Goal: Find specific page/section: Find specific page/section

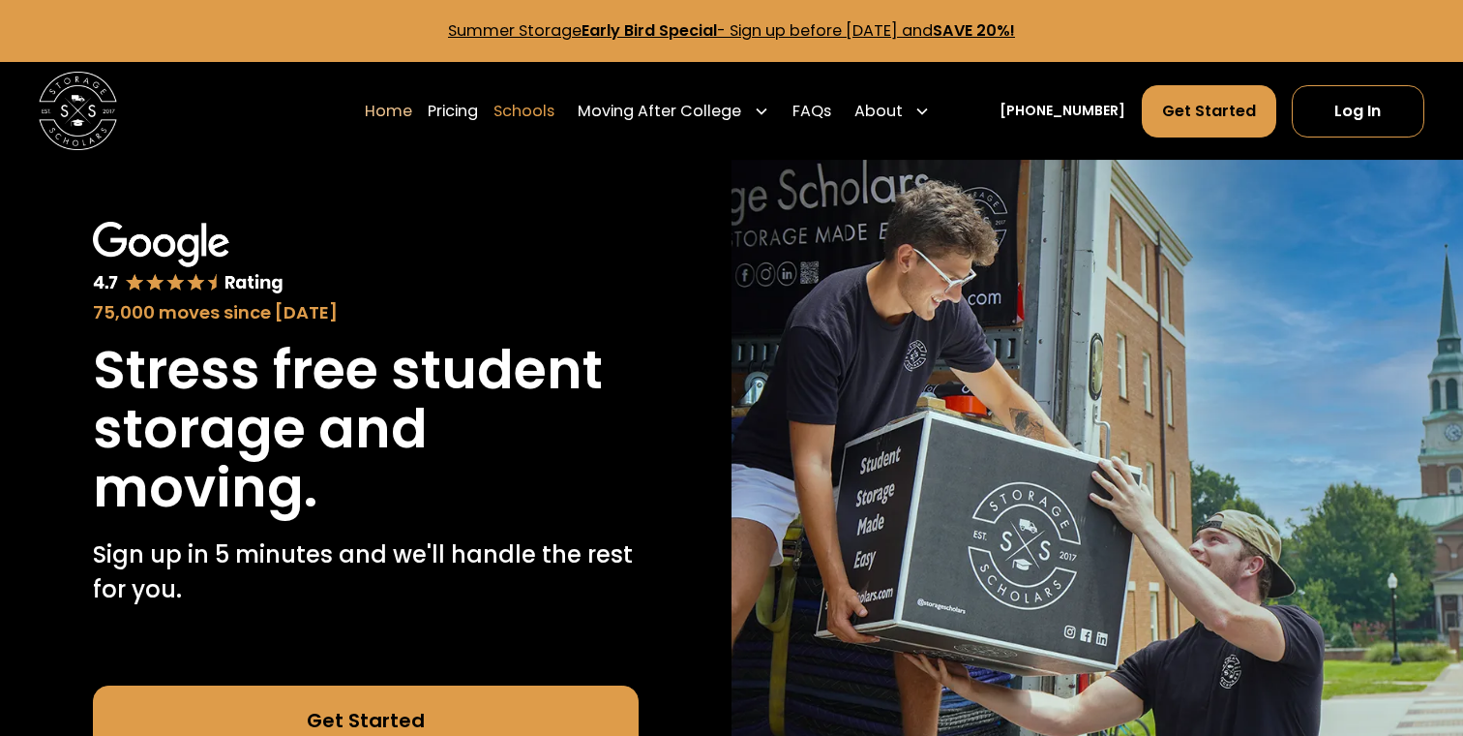
click at [547, 106] on link "Schools" at bounding box center [524, 111] width 61 height 54
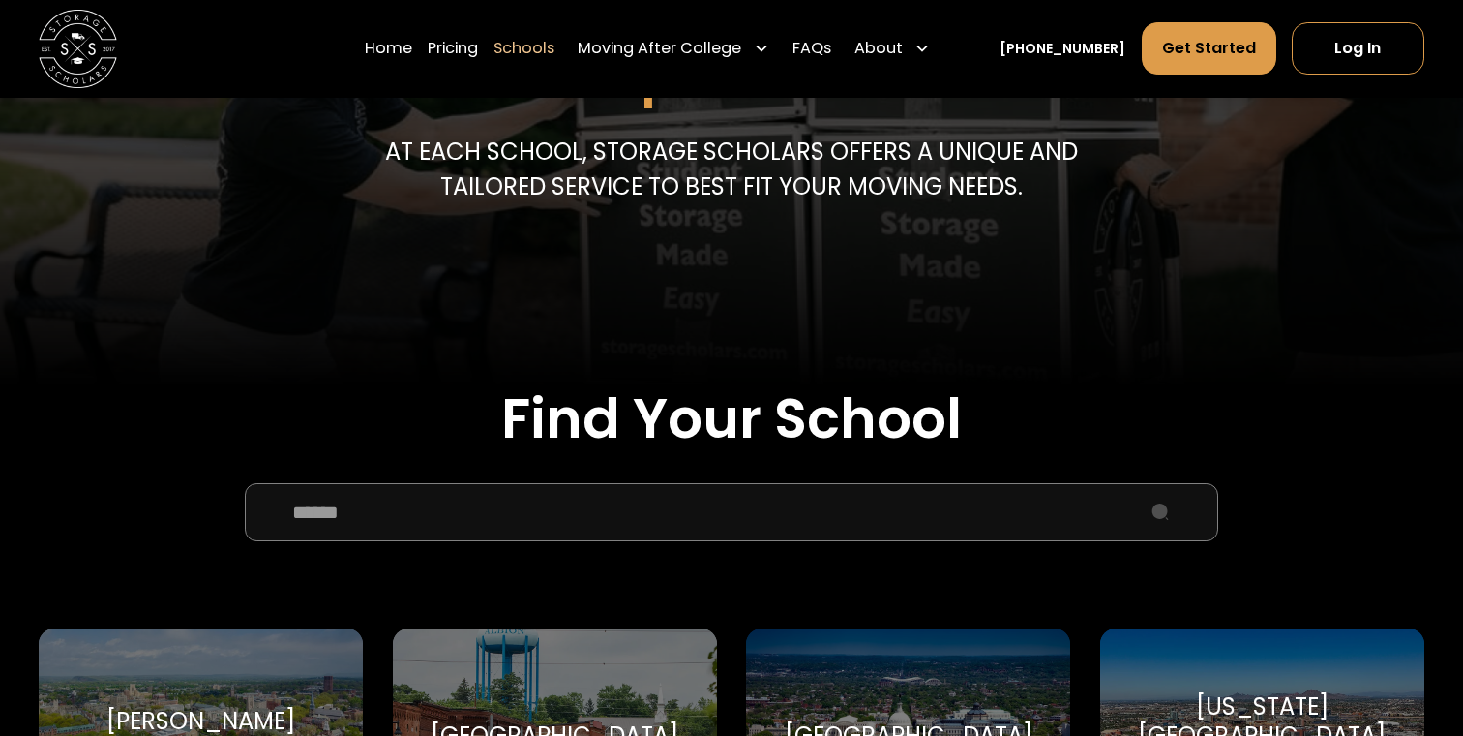
scroll to position [533, 0]
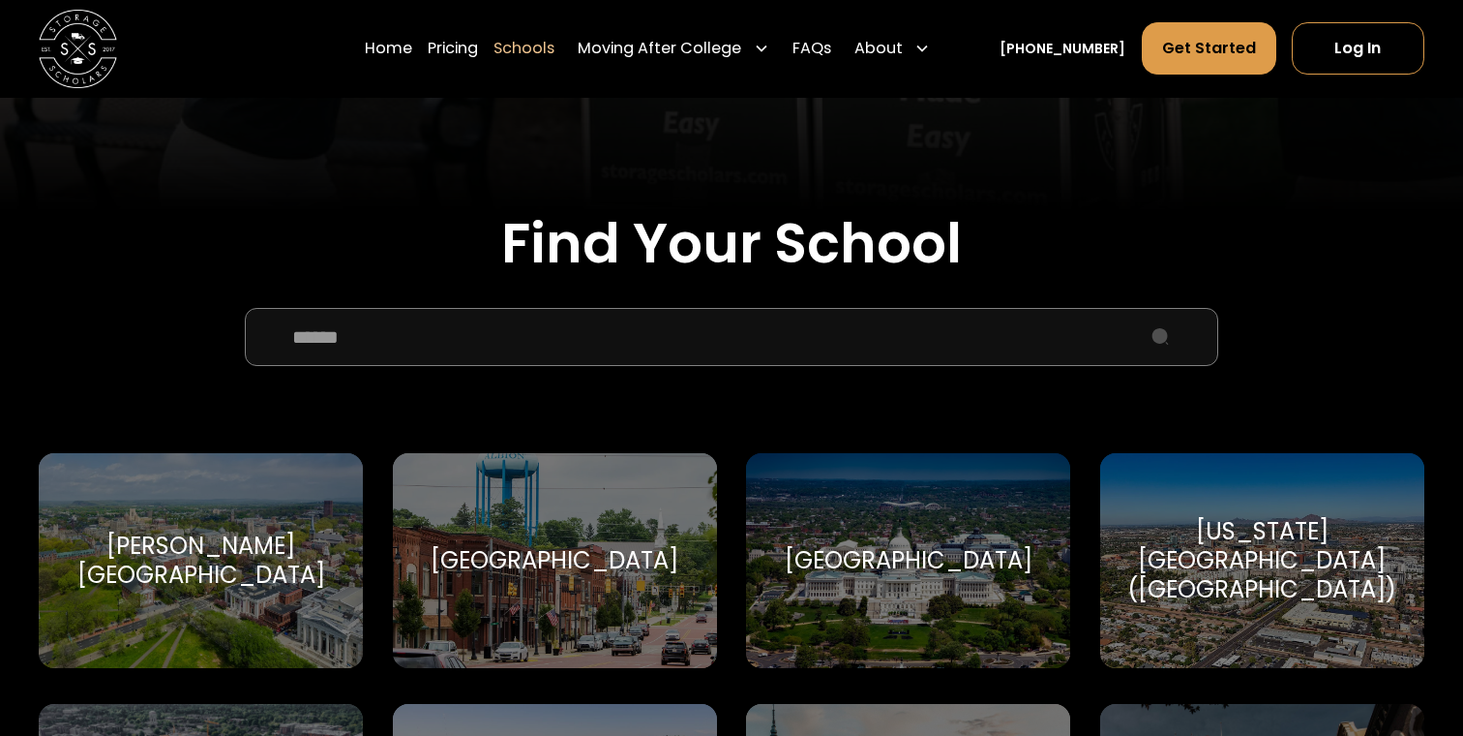
click at [621, 344] on input "School Select Form" at bounding box center [732, 337] width 974 height 58
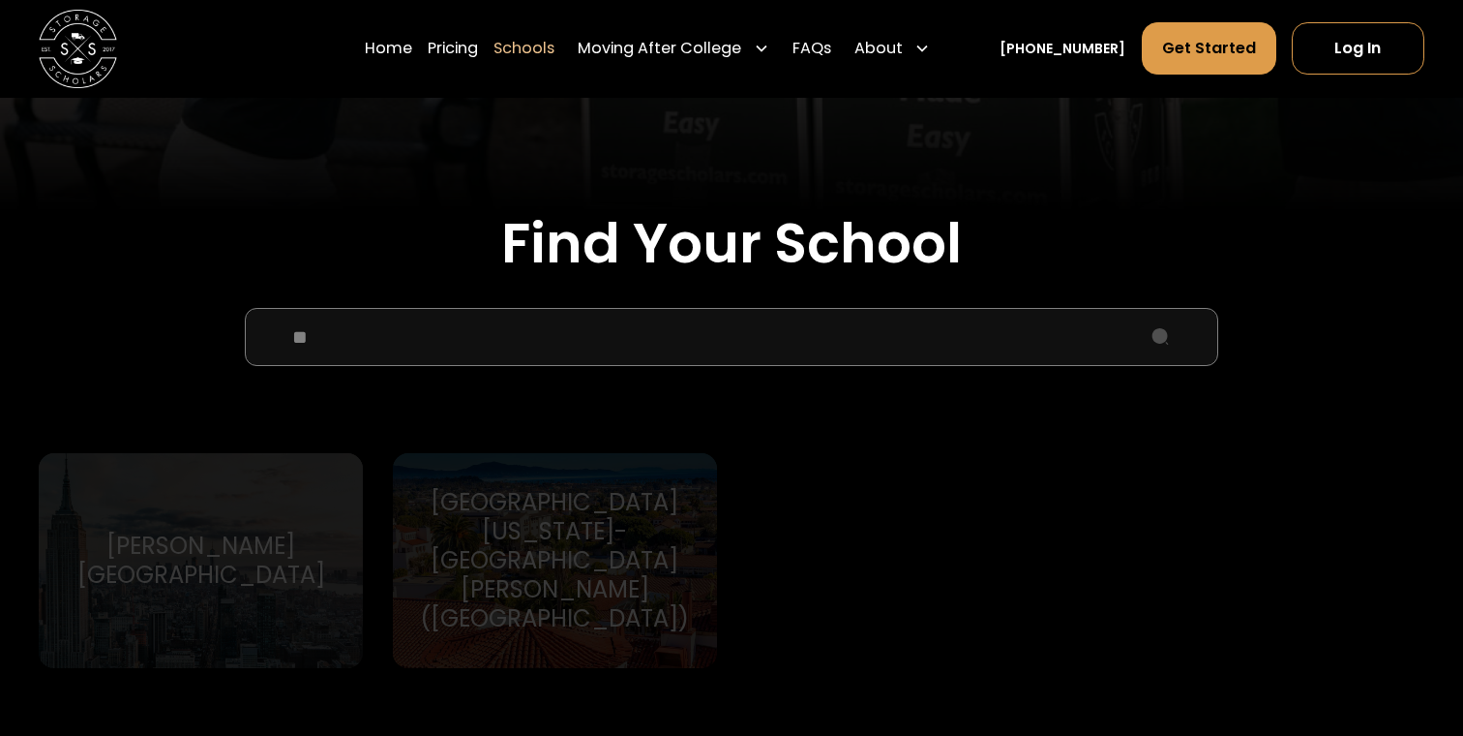
type input "*"
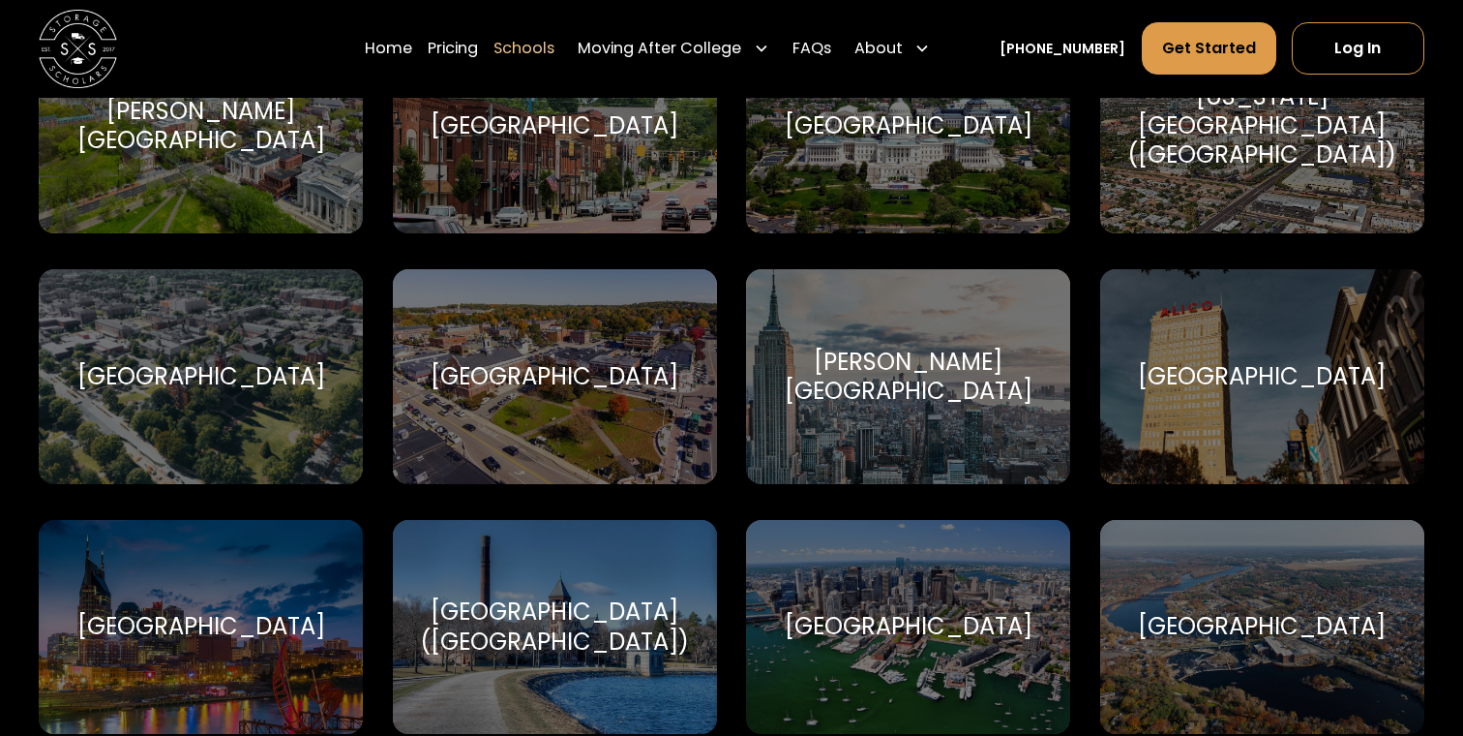
scroll to position [1070, 0]
